Goal: Navigation & Orientation: Go to known website

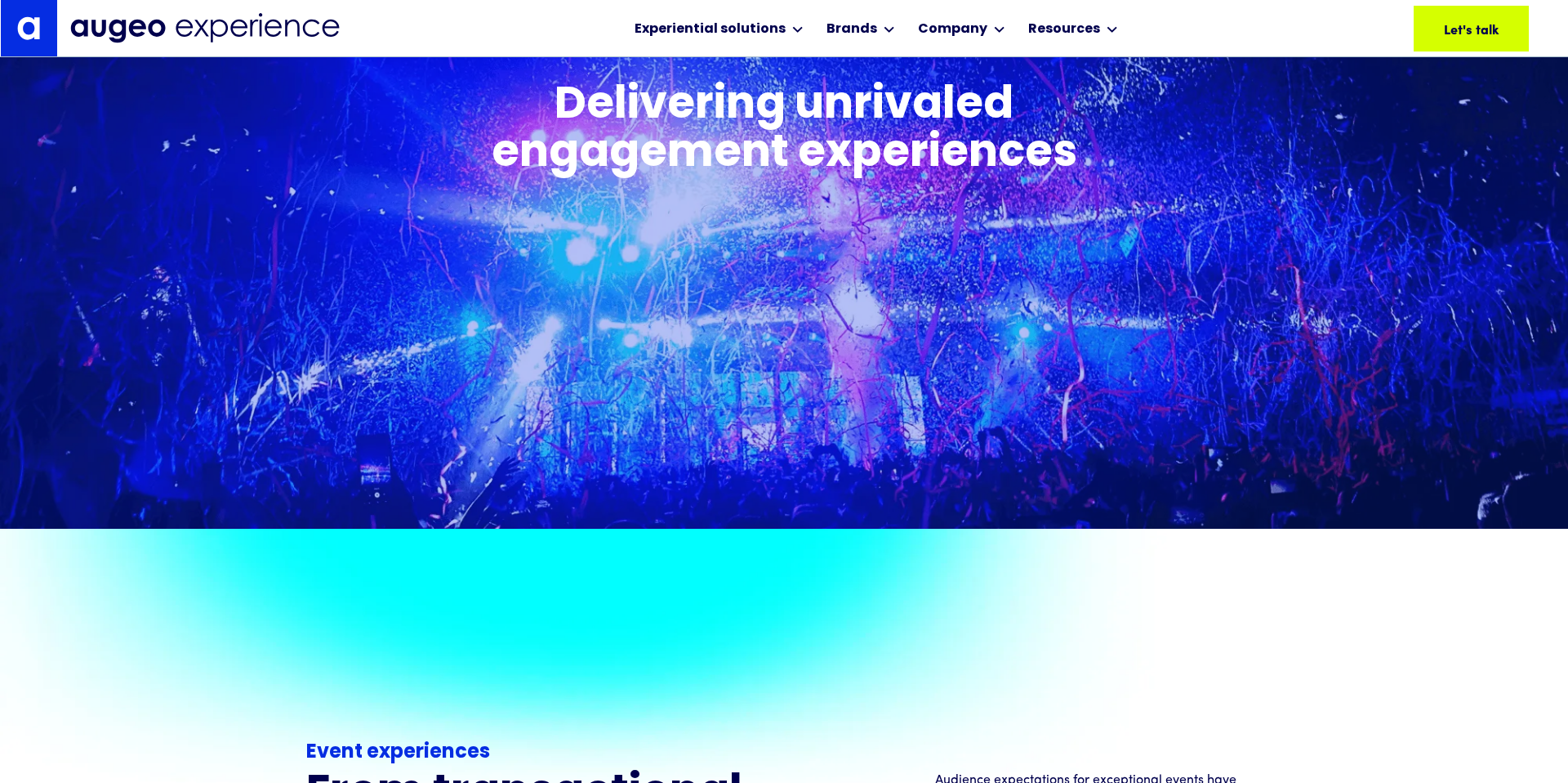
click at [85, 32] on img at bounding box center [204, 28] width 269 height 31
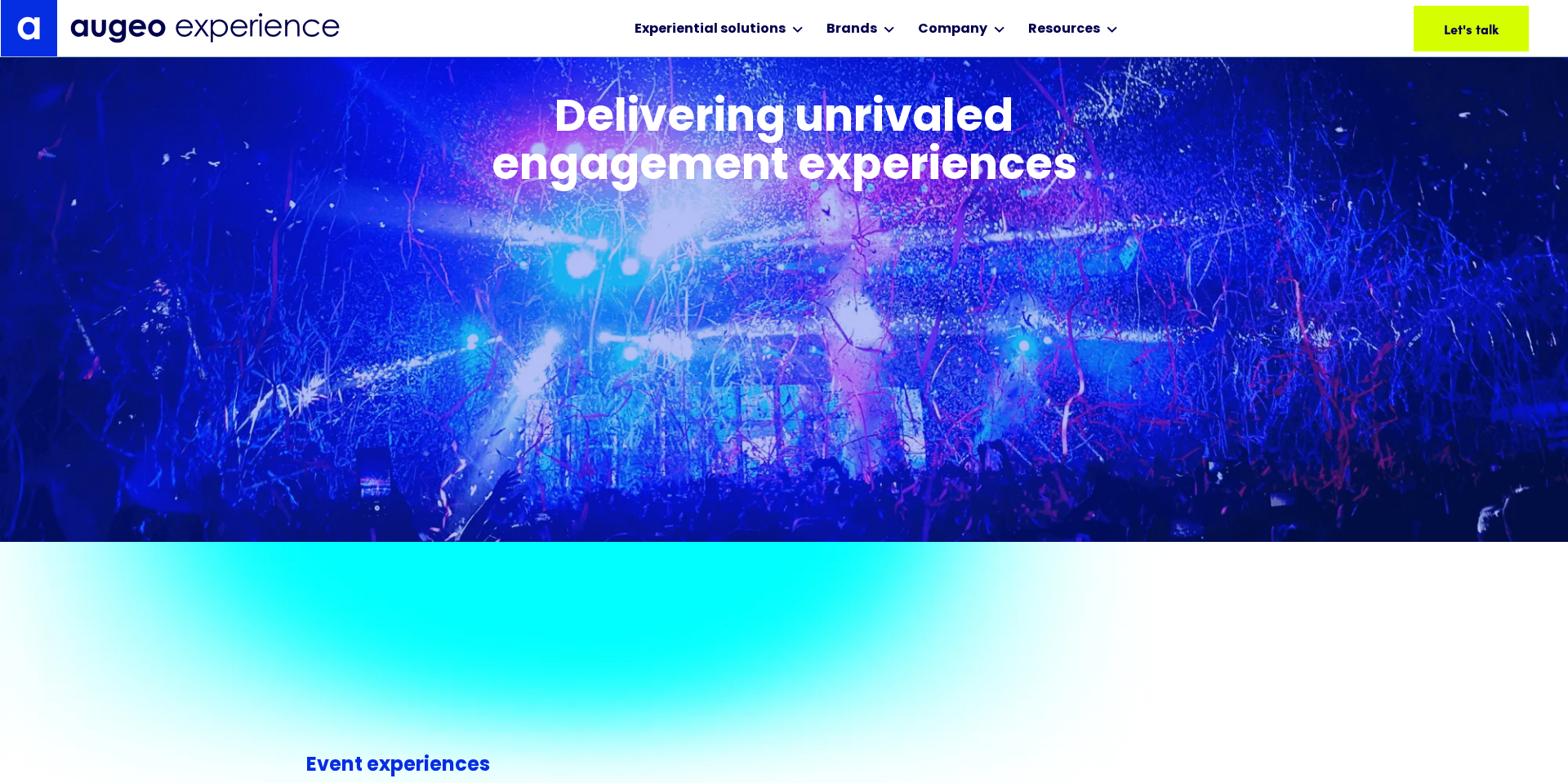
scroll to position [856, 0]
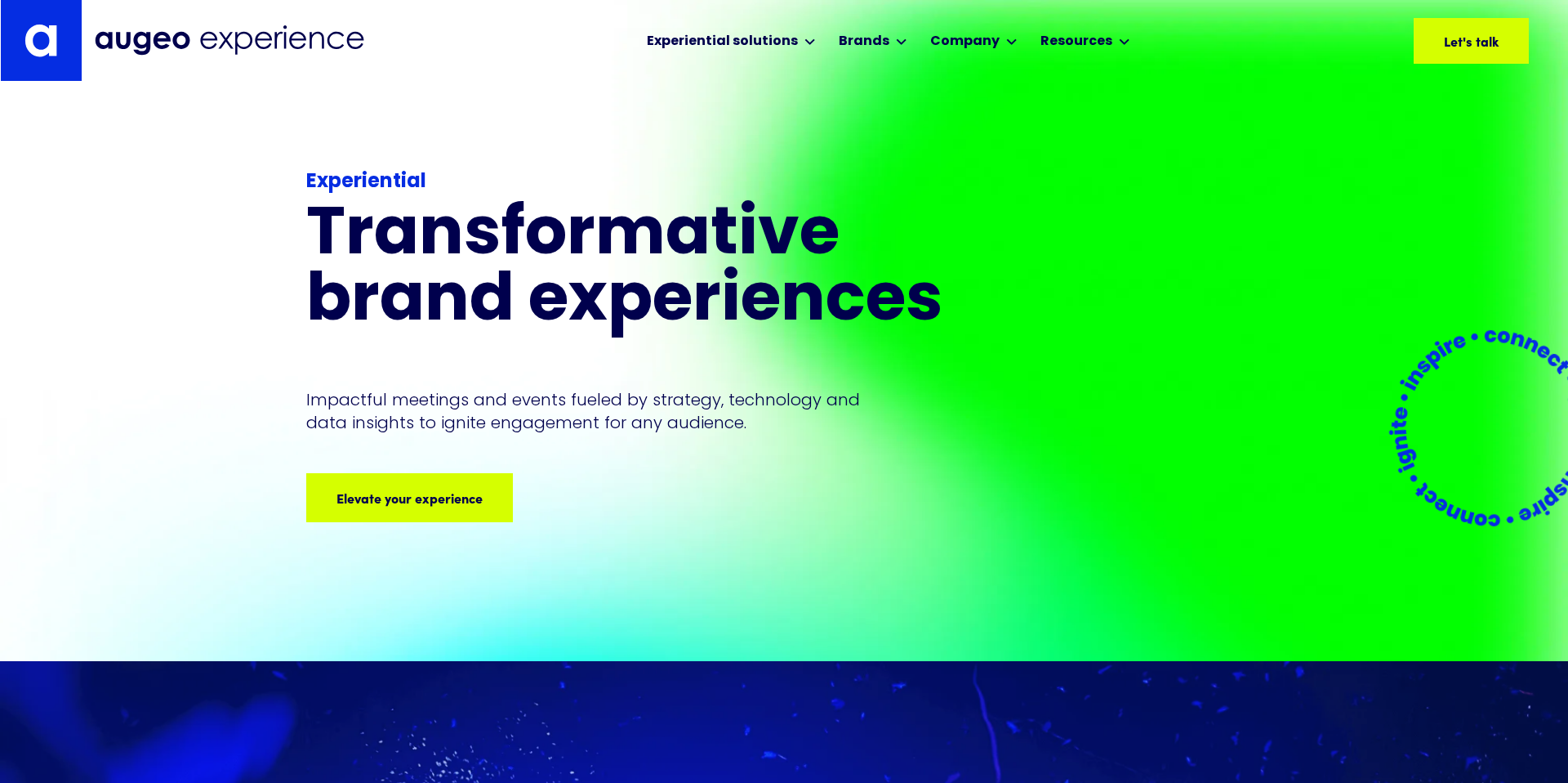
click at [54, 41] on img at bounding box center [40, 40] width 33 height 34
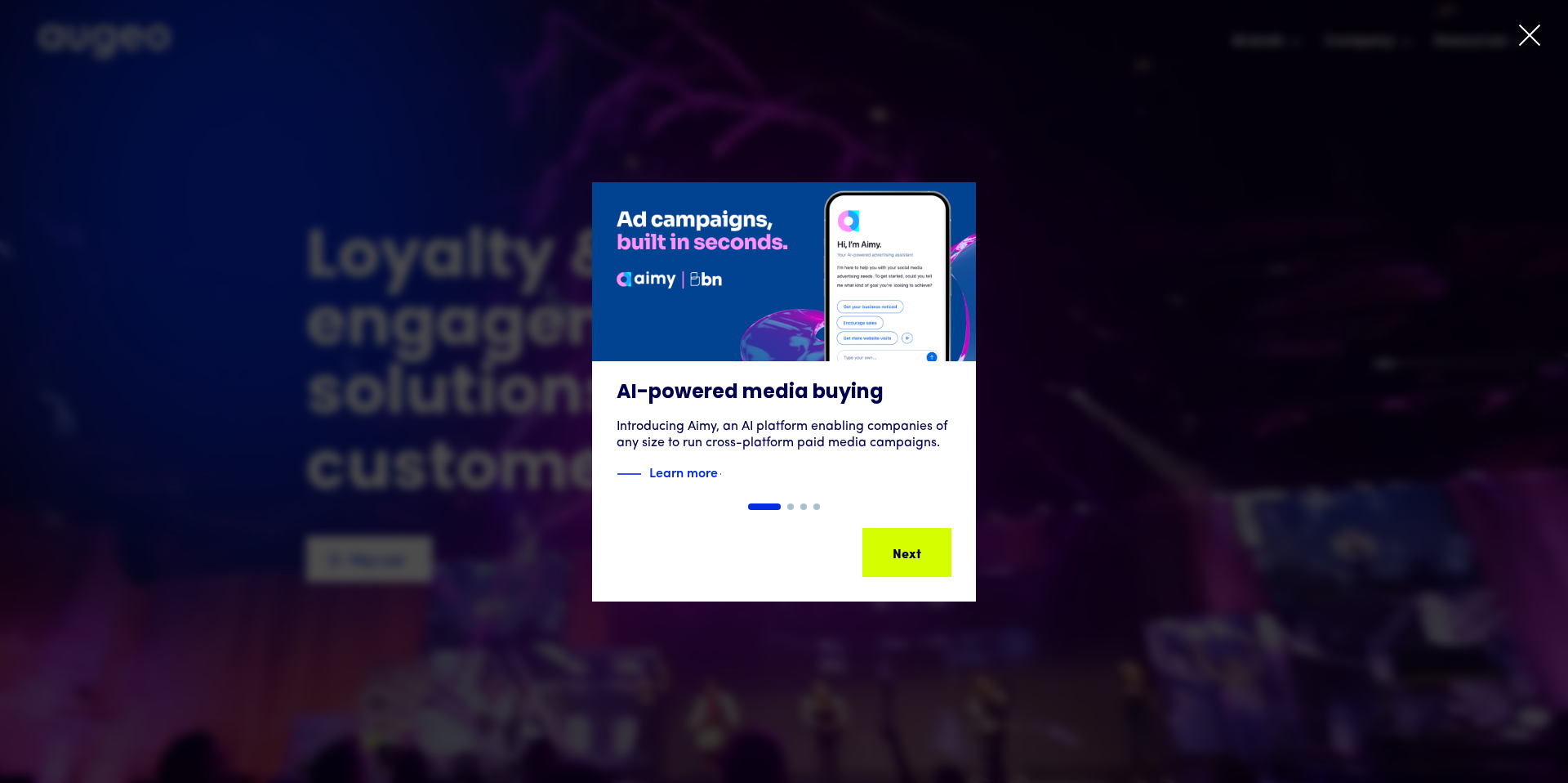
click at [510, 533] on div "1 of 4" at bounding box center [784, 392] width 1568 height 420
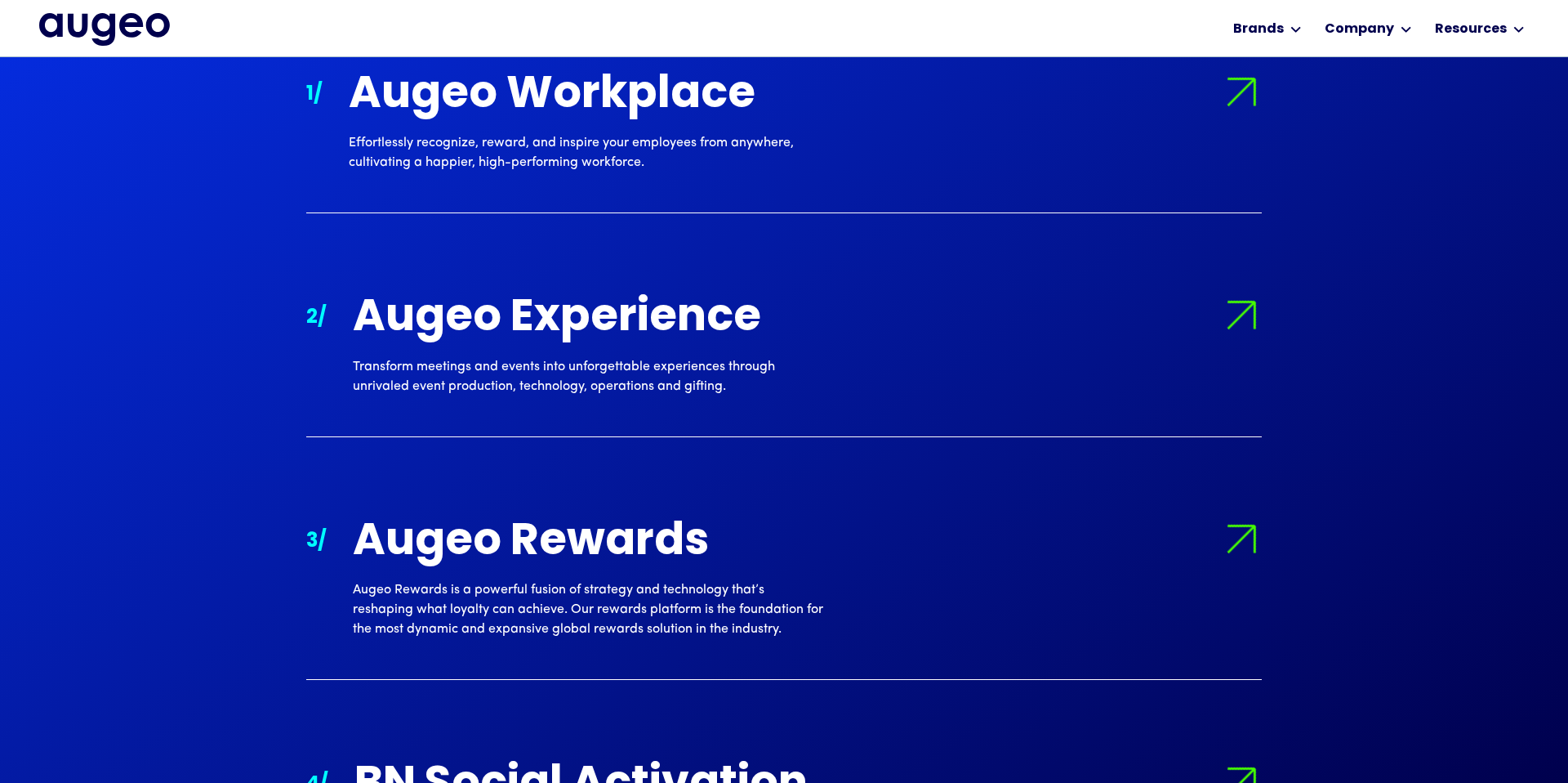
scroll to position [1762, 0]
